Goal: Task Accomplishment & Management: Use online tool/utility

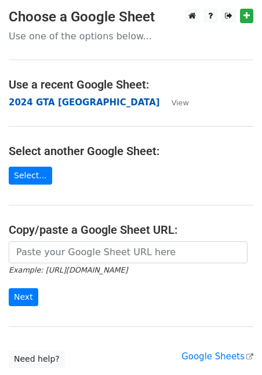
click at [76, 101] on strong "2024 GTA [GEOGRAPHIC_DATA]" at bounding box center [84, 102] width 151 height 10
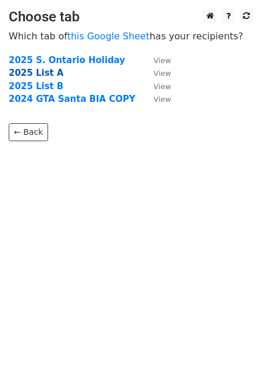
click at [32, 74] on strong "2025 List A" at bounding box center [36, 73] width 55 height 10
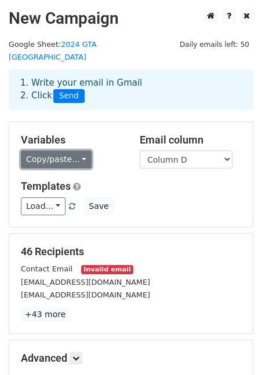
click at [79, 151] on link "Copy/paste..." at bounding box center [56, 160] width 71 height 18
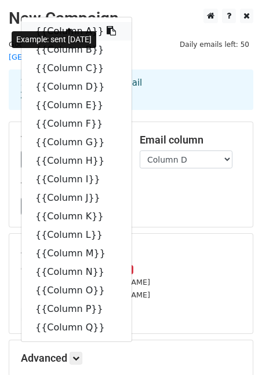
click at [107, 26] on icon at bounding box center [111, 30] width 9 height 9
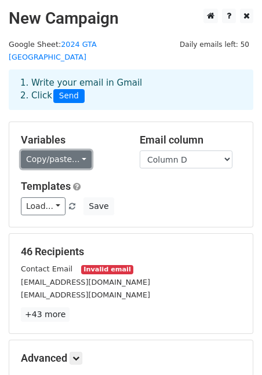
click at [78, 151] on link "Copy/paste..." at bounding box center [56, 160] width 71 height 18
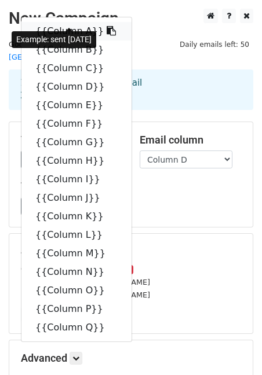
click at [107, 26] on icon at bounding box center [111, 30] width 9 height 9
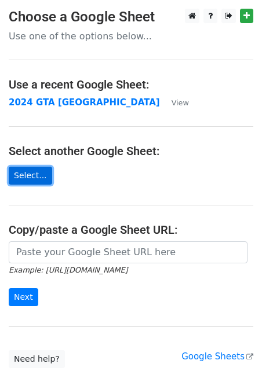
click at [37, 174] on link "Select..." at bounding box center [30, 176] width 43 height 18
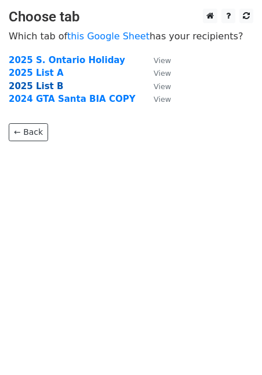
click at [48, 87] on strong "2025 List B" at bounding box center [36, 86] width 54 height 10
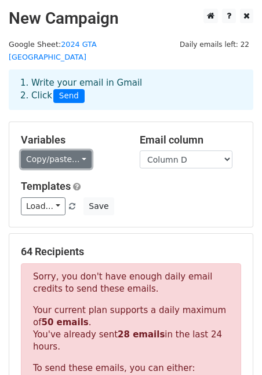
click at [71, 151] on link "Copy/paste..." at bounding box center [56, 160] width 71 height 18
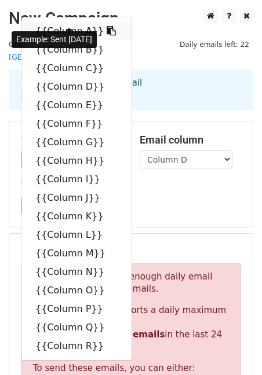
click at [62, 22] on link "{{Column A}}" at bounding box center [76, 31] width 110 height 19
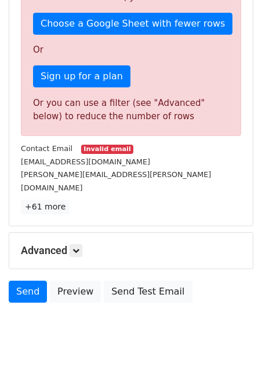
scroll to position [371, 0]
click at [78, 247] on icon at bounding box center [75, 250] width 7 height 7
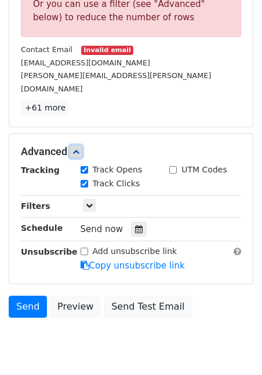
scroll to position [471, 0]
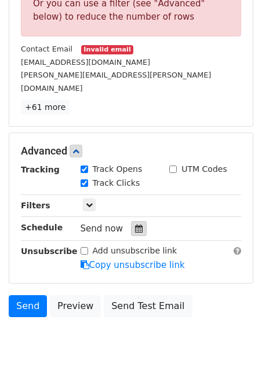
click at [131, 221] on div at bounding box center [139, 228] width 16 height 15
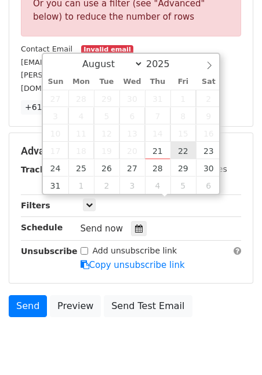
type input "2025-08-22 12:00"
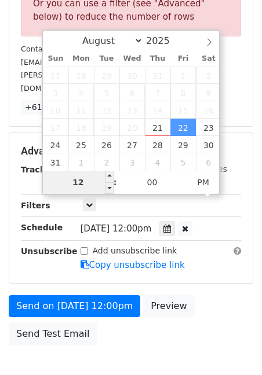
type input "2"
type input "3"
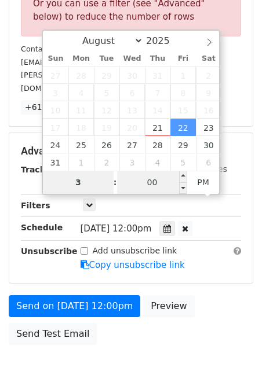
type input "2025-08-22 15:00"
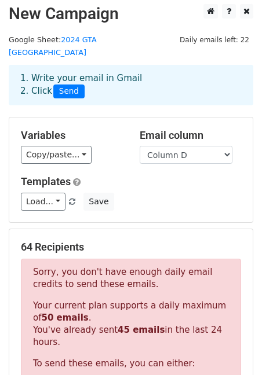
scroll to position [0, 0]
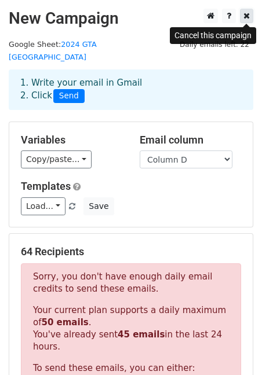
click at [247, 18] on icon at bounding box center [246, 16] width 6 height 8
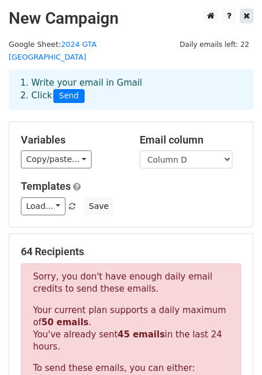
click at [247, 18] on icon at bounding box center [246, 16] width 6 height 8
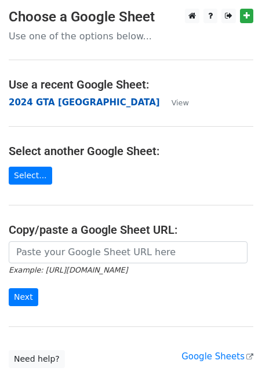
click at [54, 106] on strong "2024 GTA [GEOGRAPHIC_DATA]" at bounding box center [84, 102] width 151 height 10
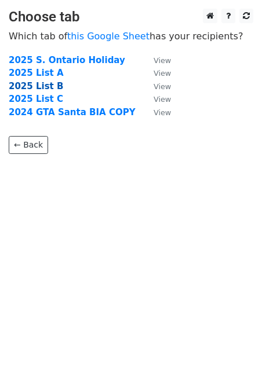
click at [48, 89] on strong "2025 List B" at bounding box center [36, 86] width 54 height 10
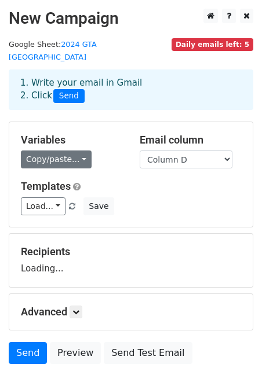
click at [79, 151] on link "Copy/paste..." at bounding box center [56, 160] width 71 height 18
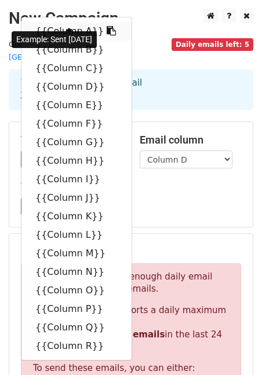
click at [65, 22] on link "{{Column A}}" at bounding box center [76, 31] width 110 height 19
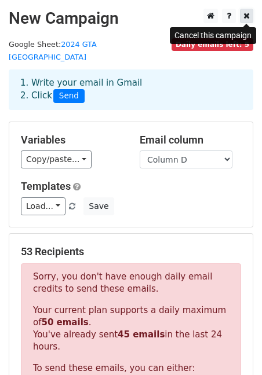
click at [246, 16] on icon at bounding box center [246, 16] width 6 height 8
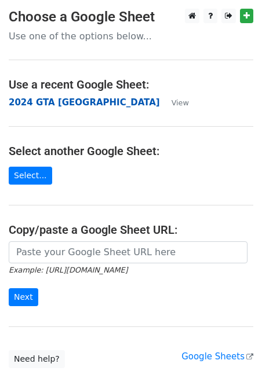
click at [43, 104] on strong "2024 GTA [GEOGRAPHIC_DATA]" at bounding box center [84, 102] width 151 height 10
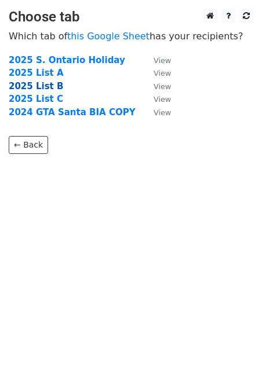
click at [41, 87] on strong "2025 List B" at bounding box center [36, 86] width 54 height 10
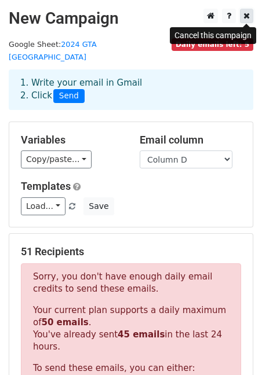
click at [245, 17] on icon at bounding box center [246, 16] width 6 height 8
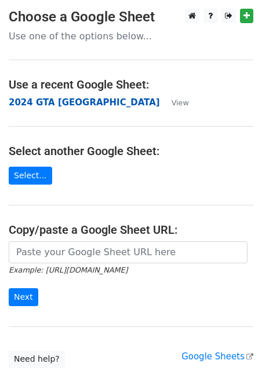
click at [51, 101] on strong "2024 GTA [GEOGRAPHIC_DATA]" at bounding box center [84, 102] width 151 height 10
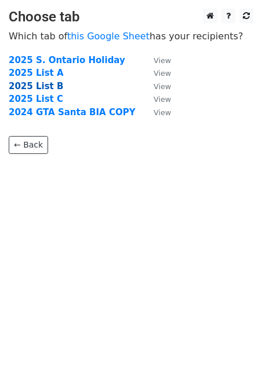
click at [47, 87] on strong "2025 List B" at bounding box center [36, 86] width 54 height 10
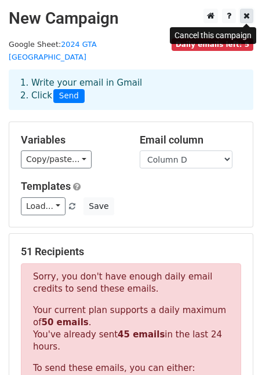
click at [247, 15] on icon at bounding box center [246, 16] width 6 height 8
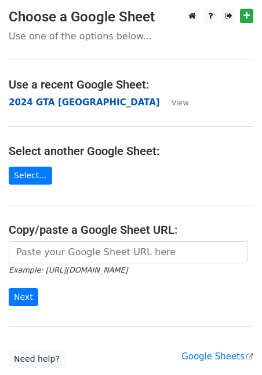
click at [56, 102] on strong "2024 GTA [GEOGRAPHIC_DATA]" at bounding box center [84, 102] width 151 height 10
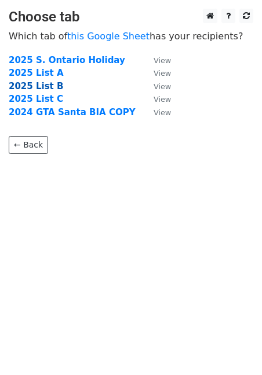
click at [44, 86] on strong "2025 List B" at bounding box center [36, 86] width 54 height 10
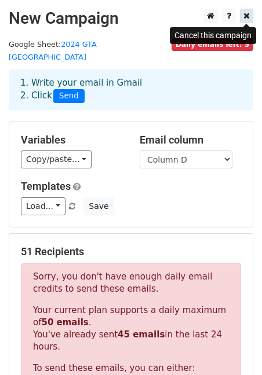
click at [246, 14] on icon at bounding box center [246, 16] width 6 height 8
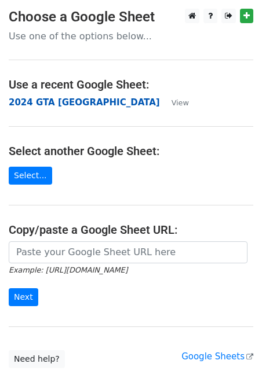
click at [46, 101] on strong "2024 GTA [GEOGRAPHIC_DATA]" at bounding box center [84, 102] width 151 height 10
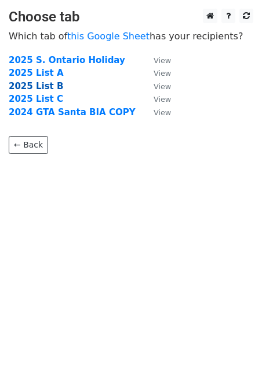
click at [39, 86] on strong "2025 List B" at bounding box center [36, 86] width 54 height 10
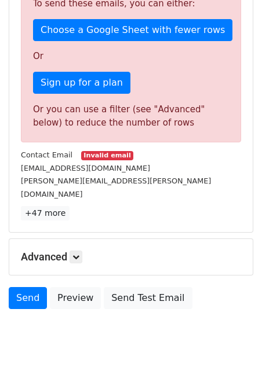
scroll to position [371, 0]
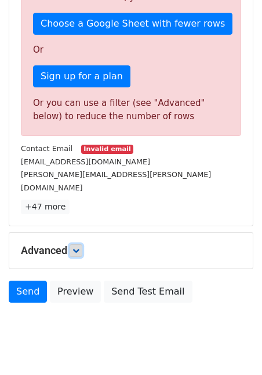
click at [75, 247] on icon at bounding box center [75, 250] width 7 height 7
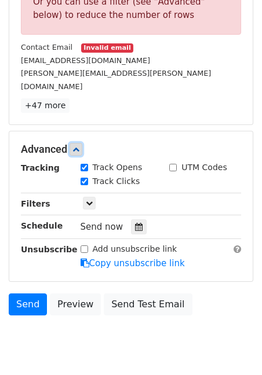
scroll to position [485, 0]
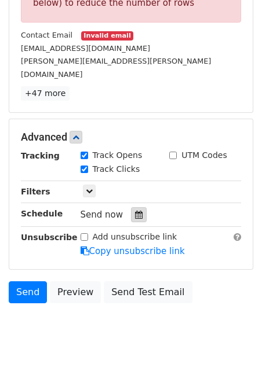
click at [135, 211] on icon at bounding box center [139, 215] width 8 height 8
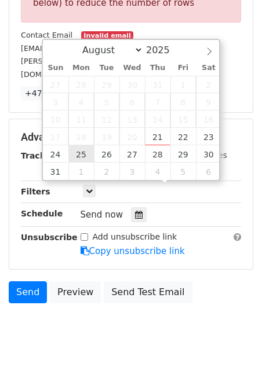
type input "2025-08-25 12:00"
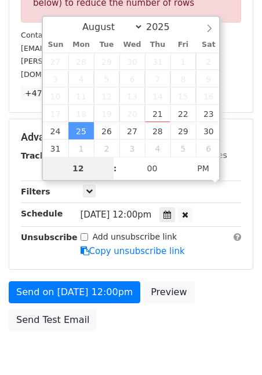
scroll to position [295, 0]
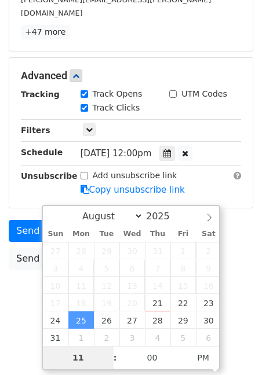
type input "11"
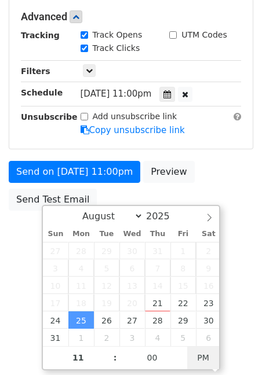
type input "2025-08-25 11:00"
click at [199, 357] on span "PM" at bounding box center [203, 357] width 32 height 23
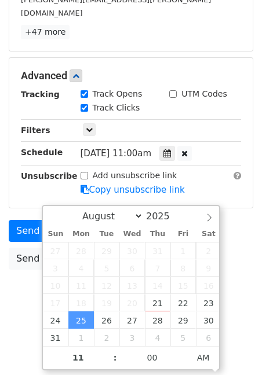
click at [16, 264] on body "New Campaign Daily emails left: 5 Google Sheet: 2024 GTA Santa BIA 1. Write you…" at bounding box center [131, 17] width 262 height 609
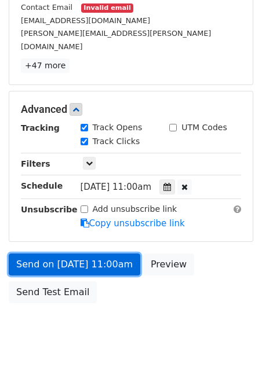
click at [97, 254] on link "Send on Aug 25 at 11:00am" at bounding box center [75, 265] width 132 height 22
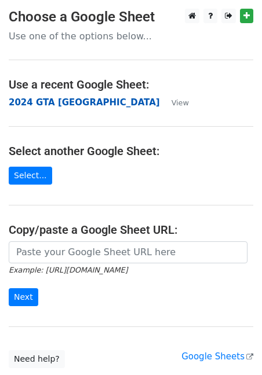
click at [54, 100] on strong "2024 GTA [GEOGRAPHIC_DATA]" at bounding box center [84, 102] width 151 height 10
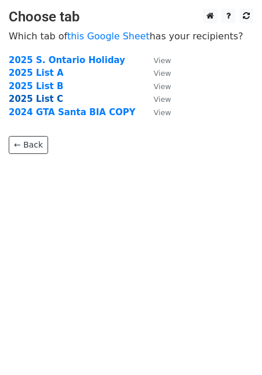
click at [50, 98] on strong "2025 List C" at bounding box center [36, 99] width 54 height 10
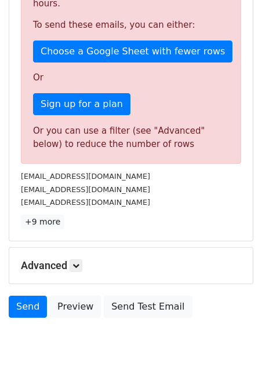
scroll to position [371, 0]
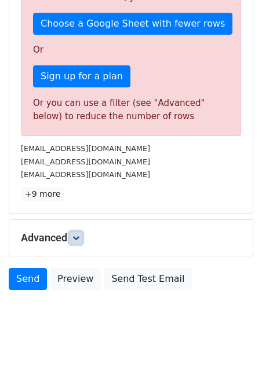
click at [79, 235] on icon at bounding box center [75, 238] width 7 height 7
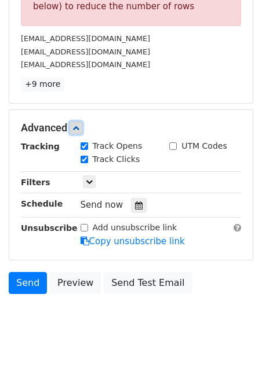
scroll to position [485, 0]
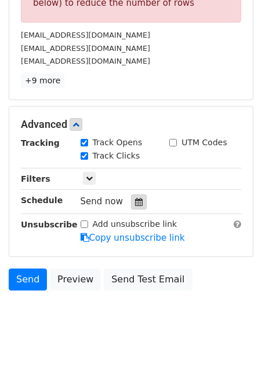
click at [135, 198] on icon at bounding box center [139, 202] width 8 height 8
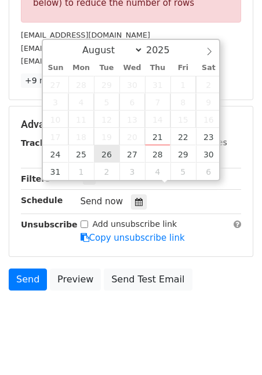
type input "[DATE] 12:00"
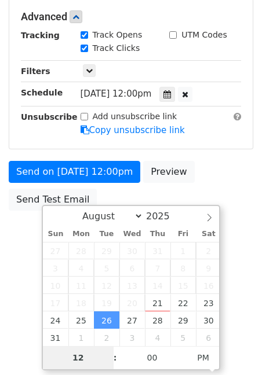
scroll to position [295, 0]
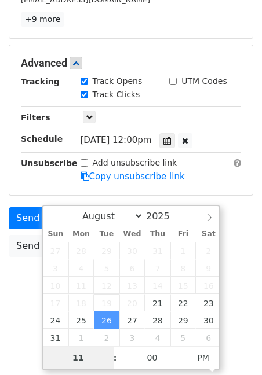
type input "11"
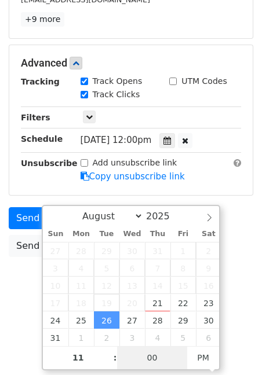
type input "2025-08-26 23:00"
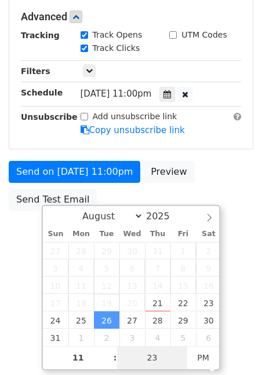
type input "23"
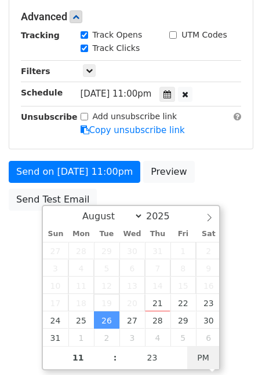
scroll to position [0, 0]
type input "2025-08-26 11:23"
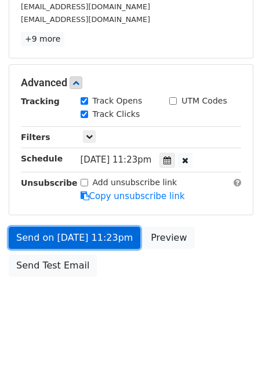
click at [111, 199] on form "Variables Copy/paste... {{Column A}} {{Column B}} {{Column C}} {{Column D}} {{C…" at bounding box center [131, 64] width 244 height 437
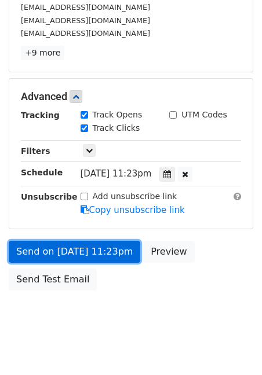
click at [88, 241] on link "Send on Aug 26 at 11:23pm" at bounding box center [75, 252] width 132 height 22
